Goal: Information Seeking & Learning: Learn about a topic

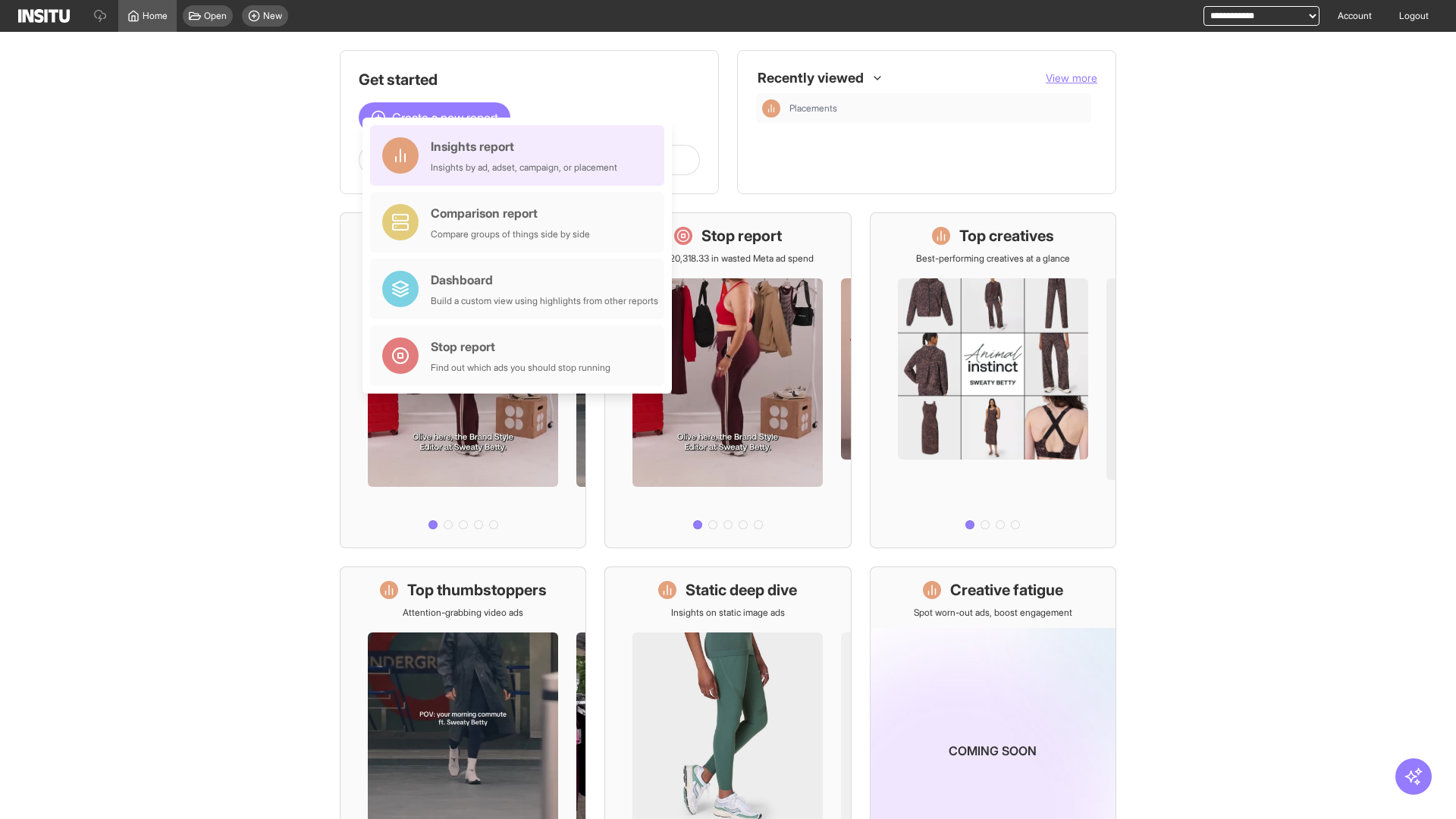
click at [521, 156] on div "Insights report Insights by ad, adset, campaign, or placement" at bounding box center [524, 155] width 187 height 36
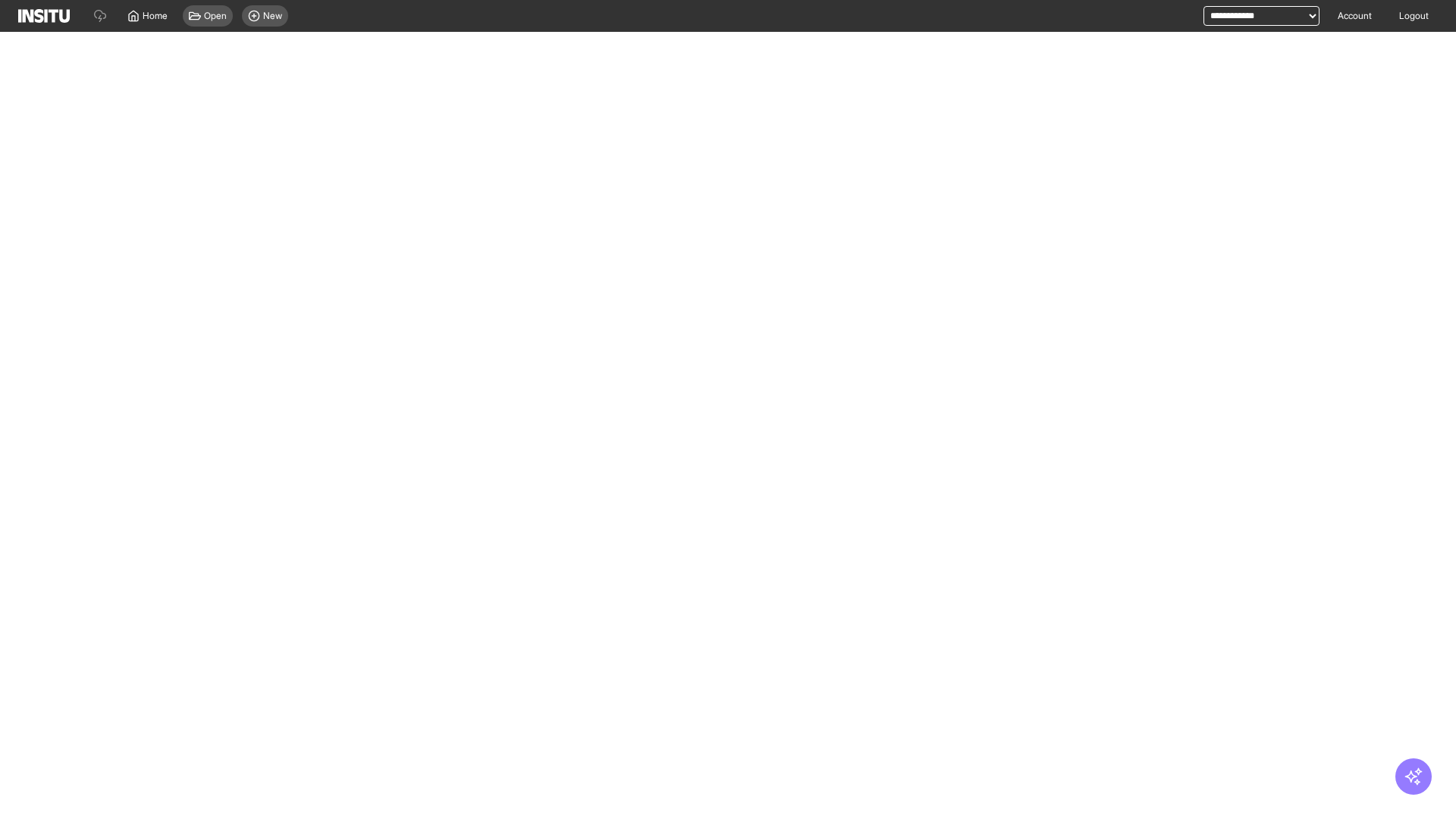
select select "**"
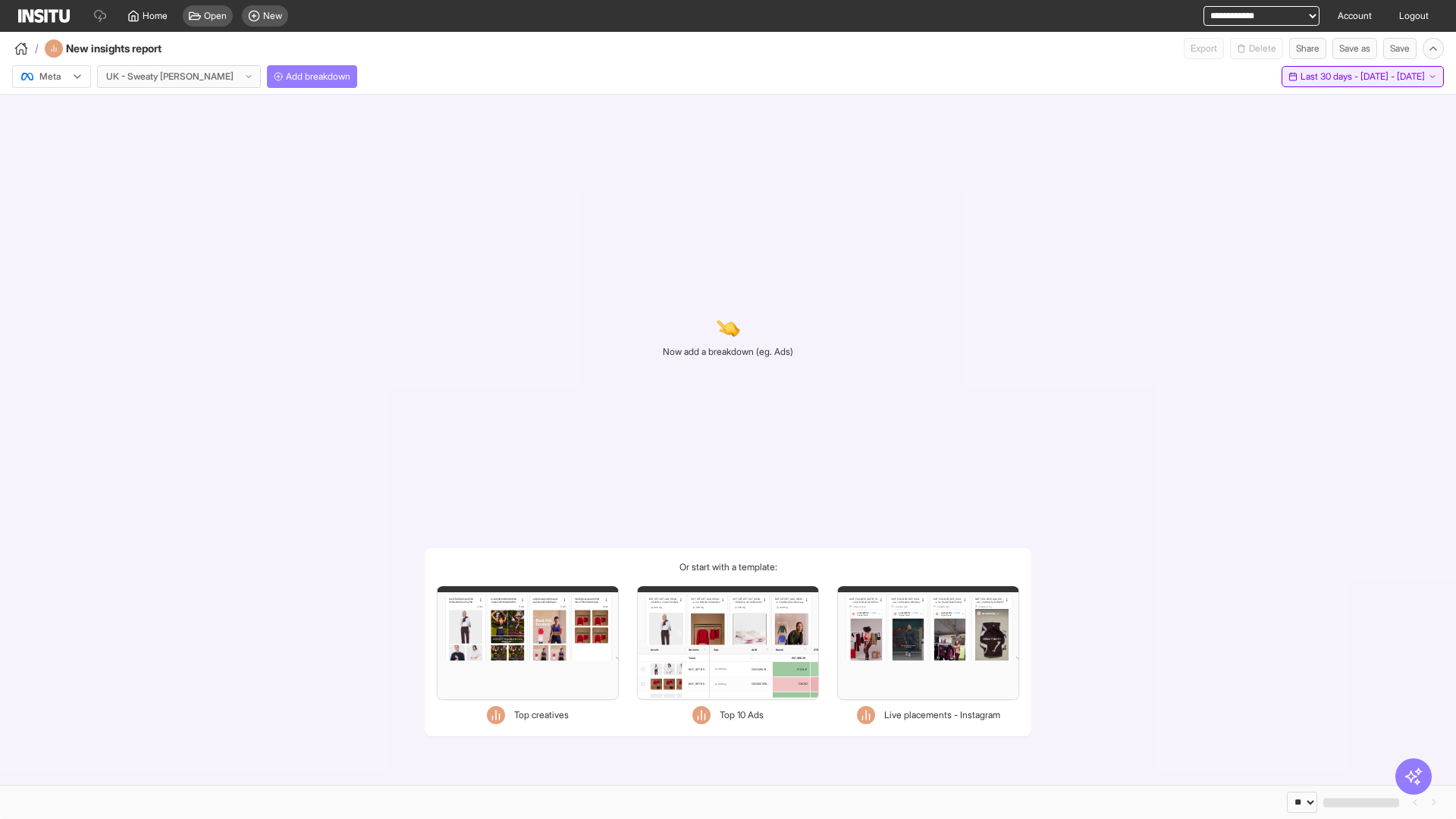
click at [1330, 76] on span "Last 30 days - [DATE] - [DATE]" at bounding box center [1363, 76] width 125 height 12
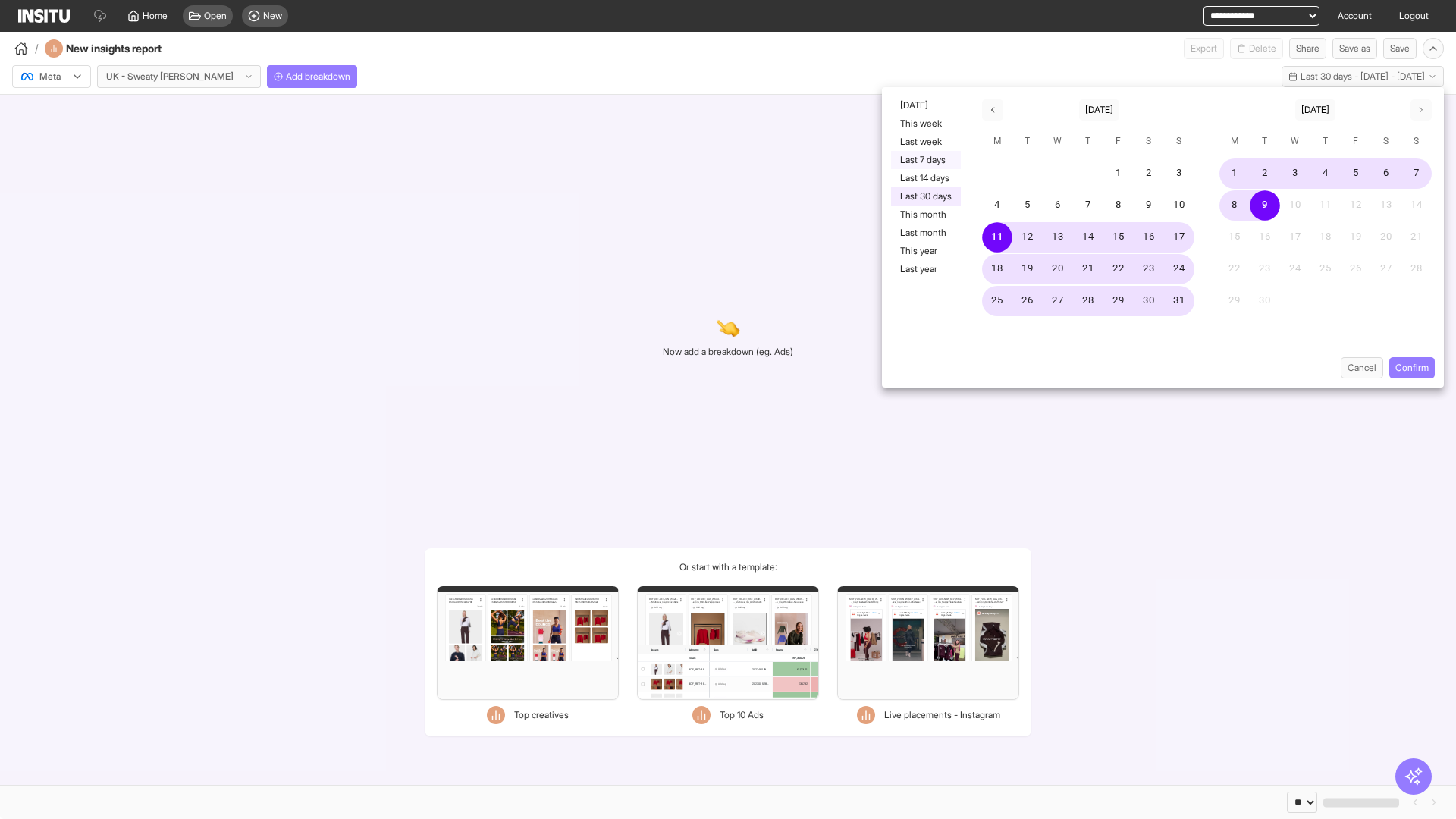
click at [924, 160] on button "Last 7 days" at bounding box center [926, 160] width 69 height 18
